Goal: Information Seeking & Learning: Learn about a topic

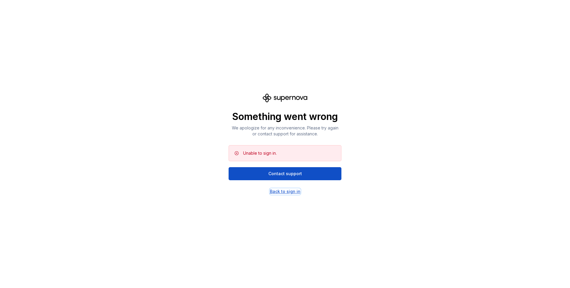
click at [278, 192] on div "Back to sign in" at bounding box center [285, 192] width 31 height 6
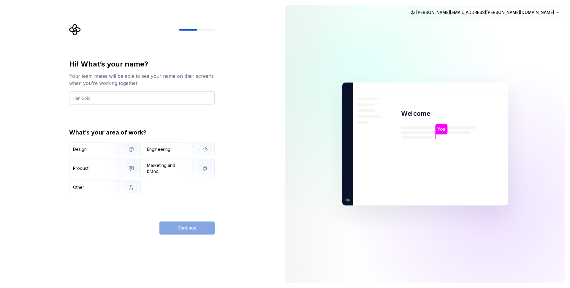
click at [132, 97] on input "text" at bounding box center [142, 97] width 146 height 13
type input "[PERSON_NAME]"
click at [152, 149] on div "Engineering" at bounding box center [158, 149] width 23 height 6
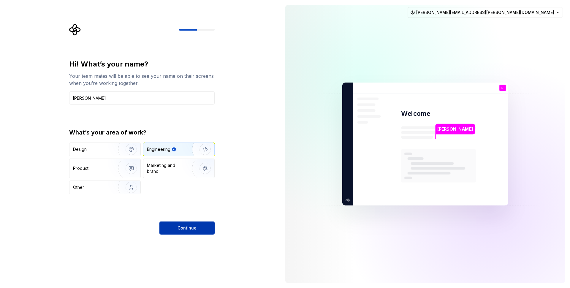
click at [181, 227] on span "Continue" at bounding box center [187, 228] width 19 height 6
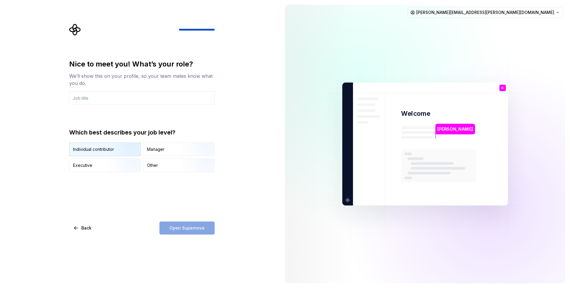
click at [116, 149] on img "button" at bounding box center [126, 157] width 38 height 40
click at [124, 97] on input "text" at bounding box center [142, 97] width 146 height 13
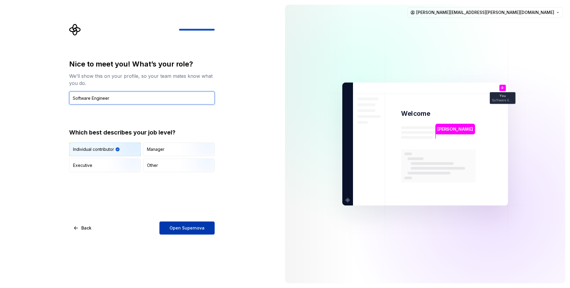
type input "Software Engineer"
click at [188, 231] on span "Open Supernova" at bounding box center [187, 228] width 35 height 6
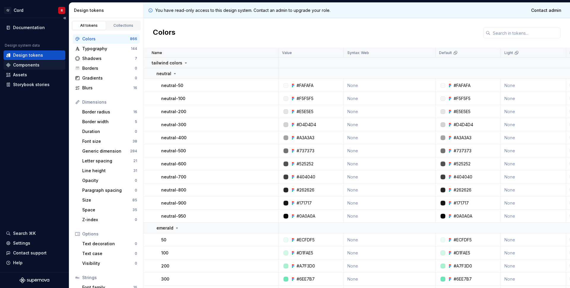
click at [27, 64] on div "Components" at bounding box center [26, 65] width 26 height 6
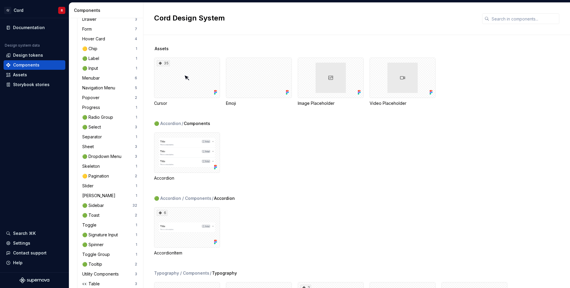
scroll to position [330, 0]
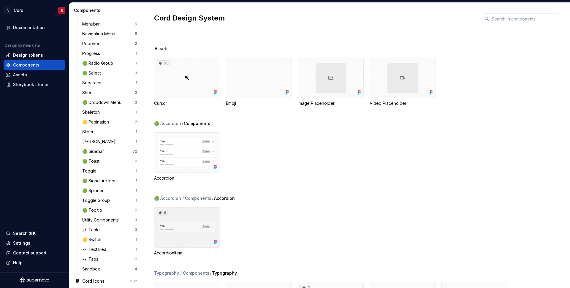
click at [199, 234] on div "6" at bounding box center [187, 227] width 66 height 40
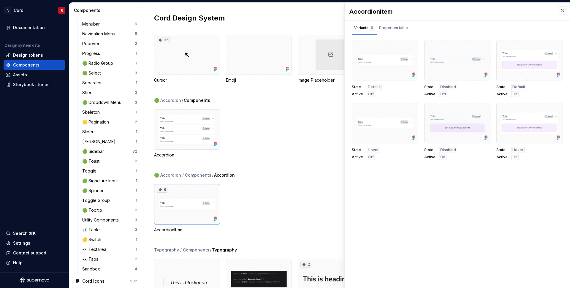
scroll to position [53, 0]
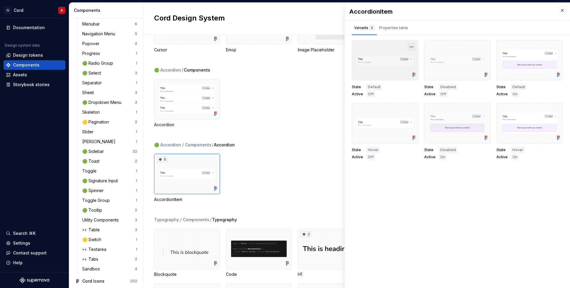
click at [411, 47] on button "button" at bounding box center [411, 47] width 8 height 8
click at [393, 30] on div "Properties table" at bounding box center [393, 28] width 29 height 6
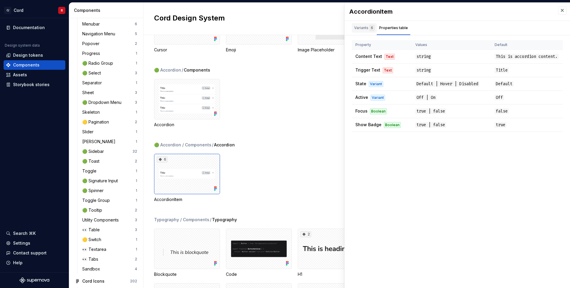
click at [363, 29] on div "Variants 6" at bounding box center [364, 28] width 20 height 6
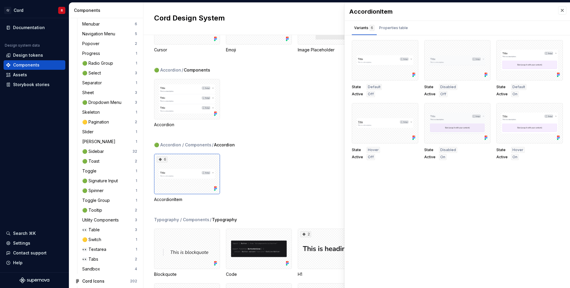
click at [282, 115] on div "Accordion" at bounding box center [362, 103] width 416 height 49
click at [403, 217] on div "AccordionItem Variants 6 Properties table State Default Active Off State Disabl…" at bounding box center [457, 145] width 225 height 285
drag, startPoint x: 350, startPoint y: 12, endPoint x: 394, endPoint y: 12, distance: 44.8
click at [394, 12] on div "AccordionItem" at bounding box center [451, 11] width 203 height 8
click at [415, 13] on div "AccordionItem" at bounding box center [451, 11] width 203 height 8
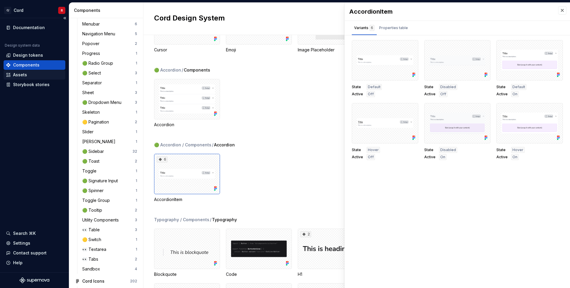
click at [18, 77] on div "Assets" at bounding box center [20, 75] width 14 height 6
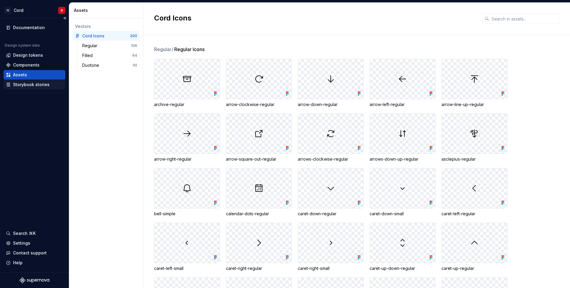
click at [20, 86] on div "Storybook stories" at bounding box center [31, 85] width 37 height 6
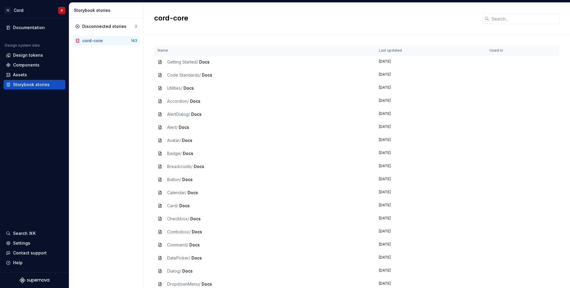
click at [176, 61] on span "Getting Started /" at bounding box center [182, 61] width 31 height 5
click at [164, 62] on div "Getting Started / Docs" at bounding box center [265, 62] width 214 height 6
click at [193, 62] on span "Getting Started /" at bounding box center [182, 61] width 31 height 5
click at [209, 63] on span "Docs" at bounding box center [204, 61] width 10 height 5
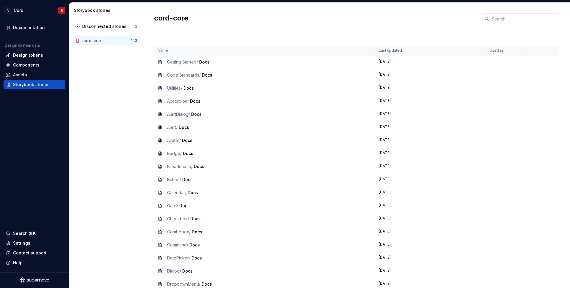
click at [162, 63] on icon at bounding box center [160, 62] width 5 height 5
click at [32, 64] on div "Components" at bounding box center [26, 65] width 26 height 6
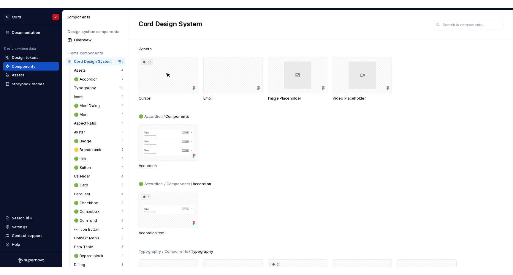
scroll to position [4, 0]
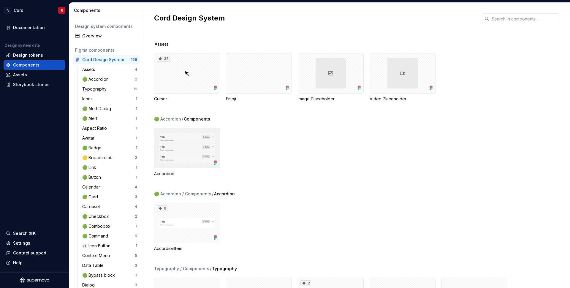
click at [212, 136] on div at bounding box center [187, 148] width 66 height 40
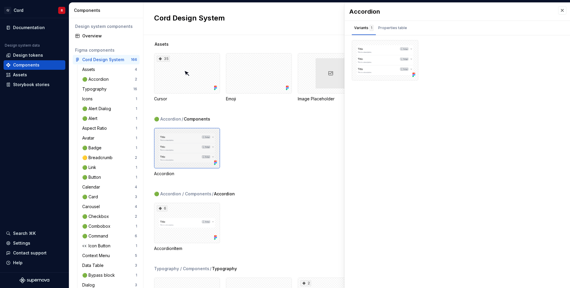
click at [189, 150] on div at bounding box center [187, 148] width 66 height 40
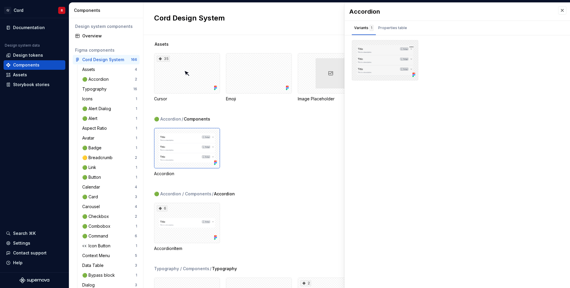
click at [391, 59] on div at bounding box center [385, 60] width 67 height 40
click at [413, 75] on icon at bounding box center [412, 74] width 1 height 1
click at [412, 46] on button "button" at bounding box center [411, 47] width 8 height 8
click at [390, 60] on div "Open in [GEOGRAPHIC_DATA]" at bounding box center [392, 65] width 39 height 18
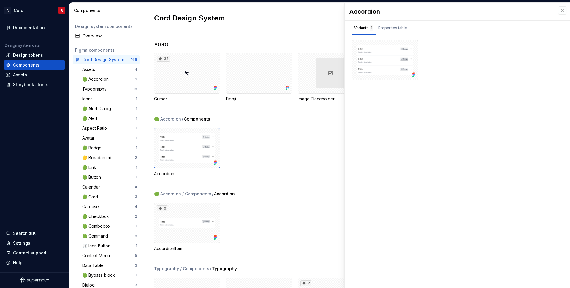
click at [92, 42] on div "Design system components Overview Figma components Cord Design System 166 Asset…" at bounding box center [106, 153] width 74 height 270
click at [94, 36] on div "Overview" at bounding box center [109, 36] width 55 height 6
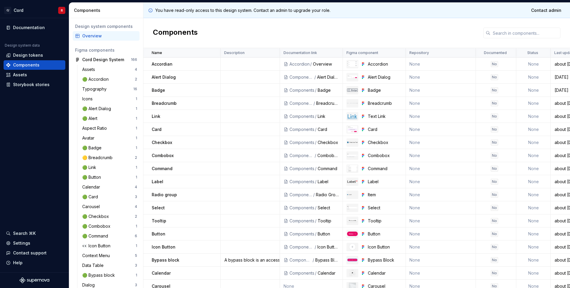
click at [317, 65] on div "Overview" at bounding box center [326, 64] width 26 height 6
click at [290, 64] on div "Accordion" at bounding box center [300, 64] width 20 height 6
click at [285, 65] on icon at bounding box center [286, 64] width 5 height 5
